Goal: Complete application form

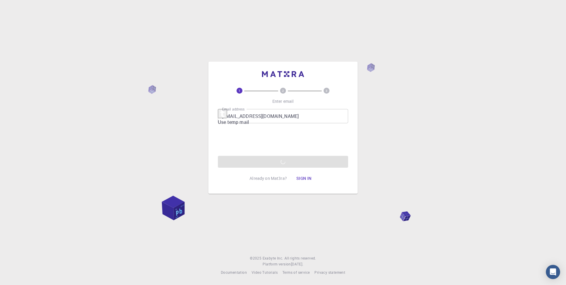
click at [270, 160] on div "Email address [EMAIL_ADDRESS][DOMAIN_NAME] Email address Send verification code" at bounding box center [283, 138] width 130 height 59
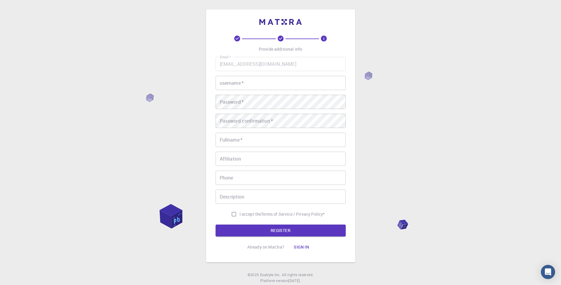
click at [268, 83] on input "username   *" at bounding box center [281, 83] width 130 height 14
type input "safinmahmood"
click at [243, 140] on input "Fullname   *" at bounding box center [281, 140] width 130 height 14
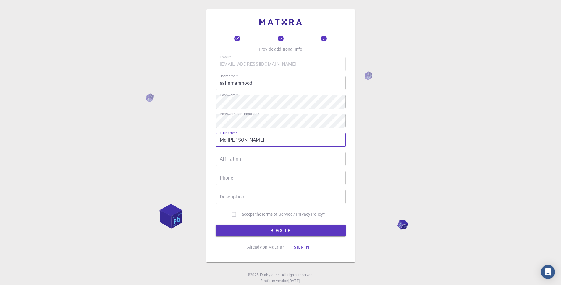
type input "Md [PERSON_NAME]"
click at [236, 158] on input "Affiliation" at bounding box center [281, 158] width 130 height 14
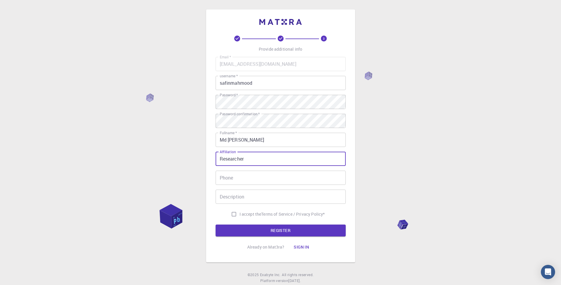
type input "Researcher"
click at [235, 180] on input "Phone" at bounding box center [281, 177] width 130 height 14
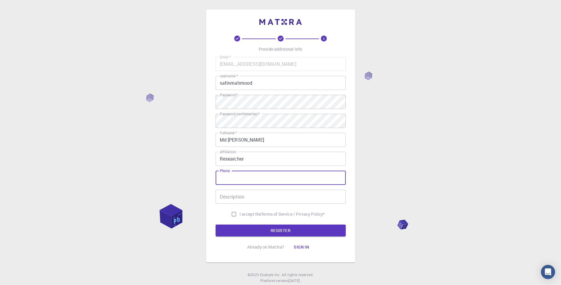
type input "_"
type input ")"
type input "[PHONE_NUMBER]"
click at [233, 217] on input "I accept the Terms of Service / Privacy Policy *" at bounding box center [233, 213] width 11 height 11
checkbox input "true"
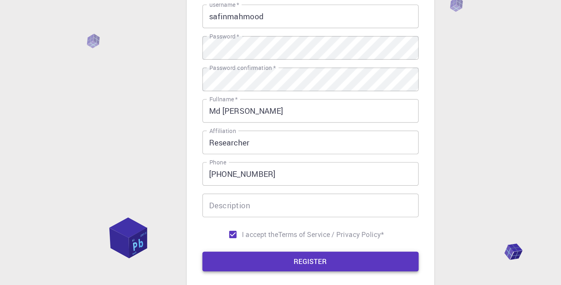
click at [264, 227] on button "REGISTER" at bounding box center [281, 230] width 130 height 12
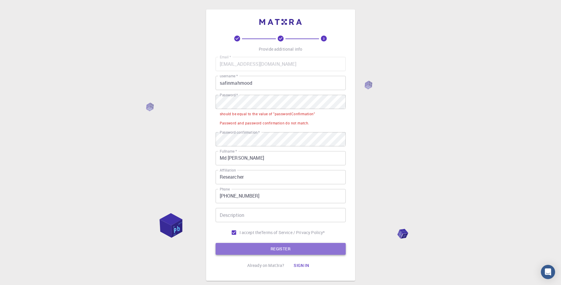
click at [241, 251] on button "REGISTER" at bounding box center [281, 249] width 130 height 12
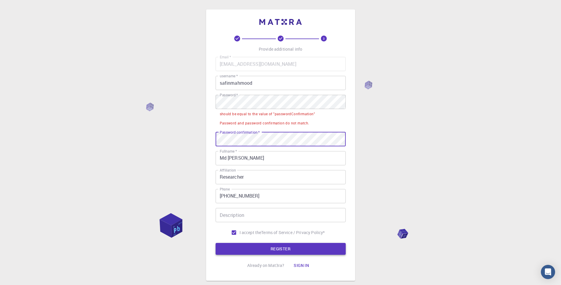
click at [249, 243] on button "REGISTER" at bounding box center [281, 249] width 130 height 12
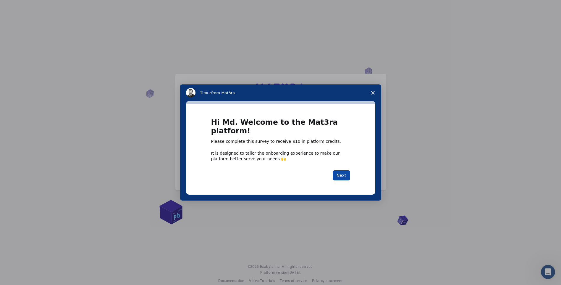
click at [340, 174] on button "Next" at bounding box center [341, 175] width 17 height 10
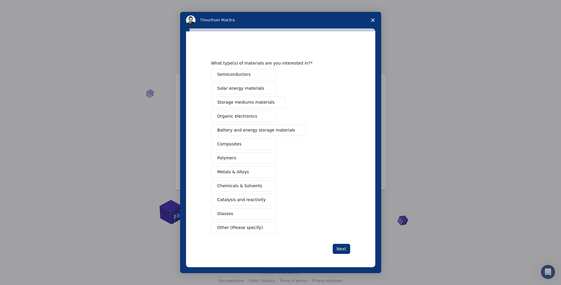
click at [241, 72] on span "Semiconductors" at bounding box center [233, 74] width 33 height 6
click at [337, 244] on button "Next" at bounding box center [341, 248] width 17 height 10
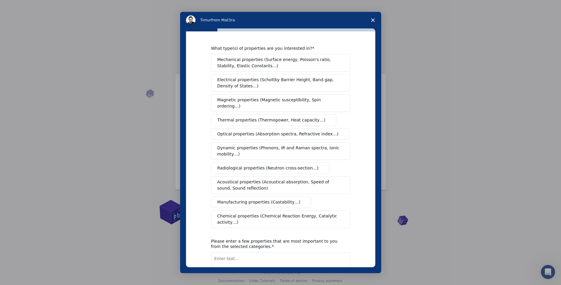
click at [253, 83] on span "Electrical properties (Schottky Barrier Height, Band gap, Density of States…)" at bounding box center [278, 83] width 123 height 12
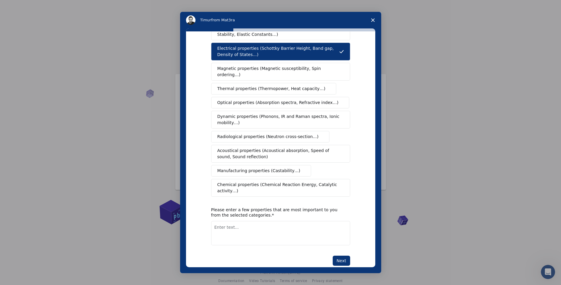
scroll to position [32, 0]
click at [341, 255] on button "Next" at bounding box center [341, 260] width 17 height 10
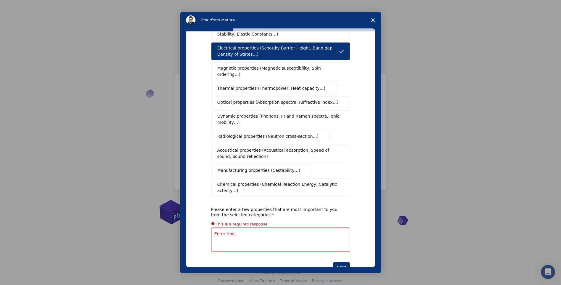
click at [296, 227] on textarea "Enter text..." at bounding box center [280, 239] width 139 height 24
type textarea "Bandgap Detection in 5 layer"
click at [335, 255] on button "Next" at bounding box center [341, 260] width 17 height 10
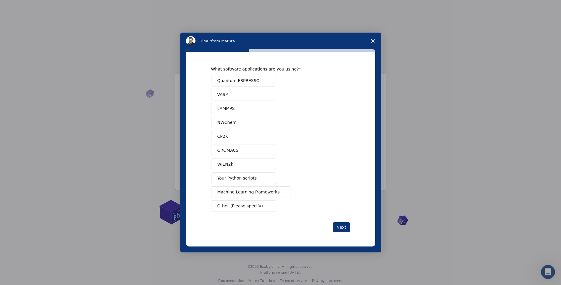
scroll to position [0, 0]
click at [237, 81] on span "Quantum ESPRESSO" at bounding box center [238, 80] width 42 height 6
click at [345, 229] on button "Next" at bounding box center [341, 227] width 17 height 10
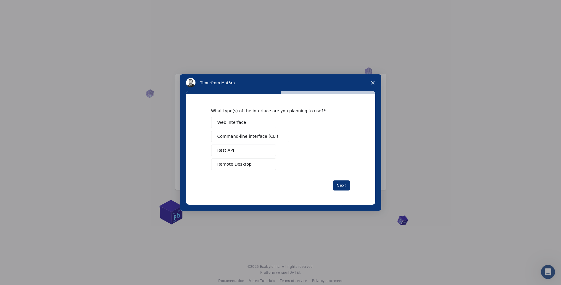
click at [222, 126] on button "Web interface" at bounding box center [243, 123] width 65 height 12
click at [224, 165] on span "Remote Desktop" at bounding box center [234, 164] width 34 height 6
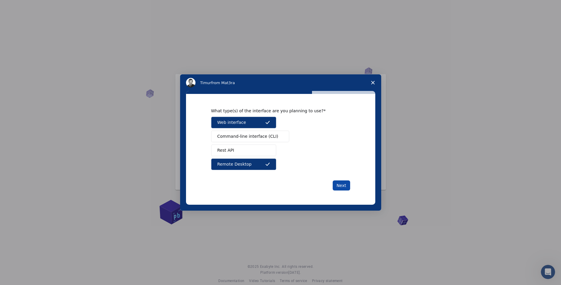
click at [335, 183] on button "Next" at bounding box center [341, 185] width 17 height 10
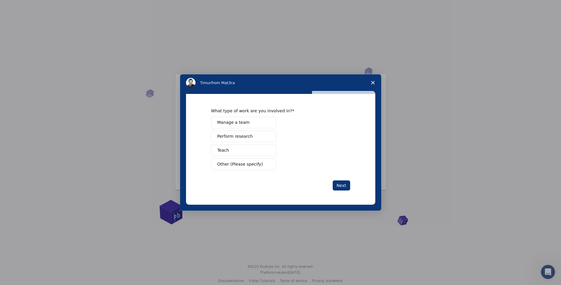
click at [248, 133] on button "Perform research" at bounding box center [243, 136] width 65 height 12
click at [340, 182] on button "Next" at bounding box center [341, 185] width 17 height 10
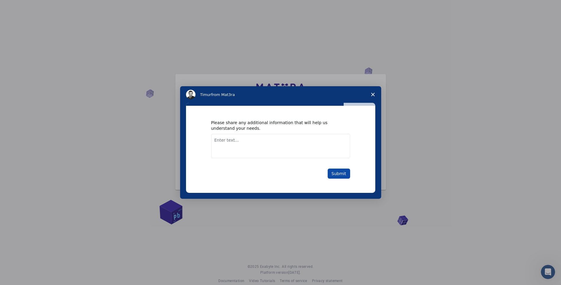
click at [336, 171] on button "Submit" at bounding box center [339, 173] width 22 height 10
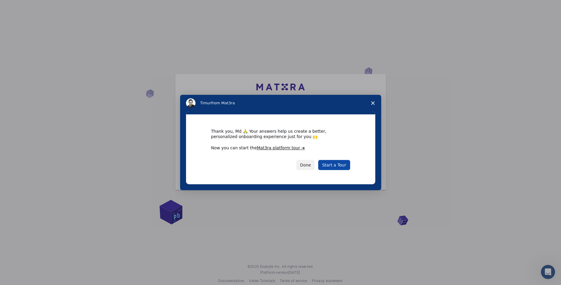
click at [330, 164] on link "Start a Tour" at bounding box center [334, 165] width 32 height 10
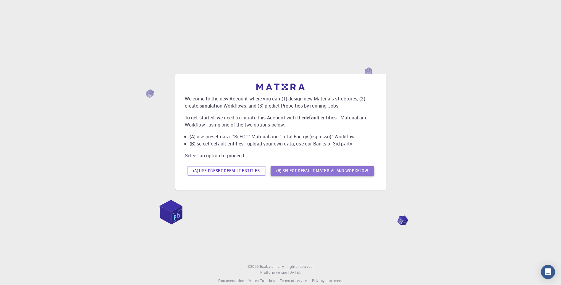
click at [286, 169] on button "(B) Select default material and workflow" at bounding box center [323, 170] width 104 height 9
